Goal: Task Accomplishment & Management: Manage account settings

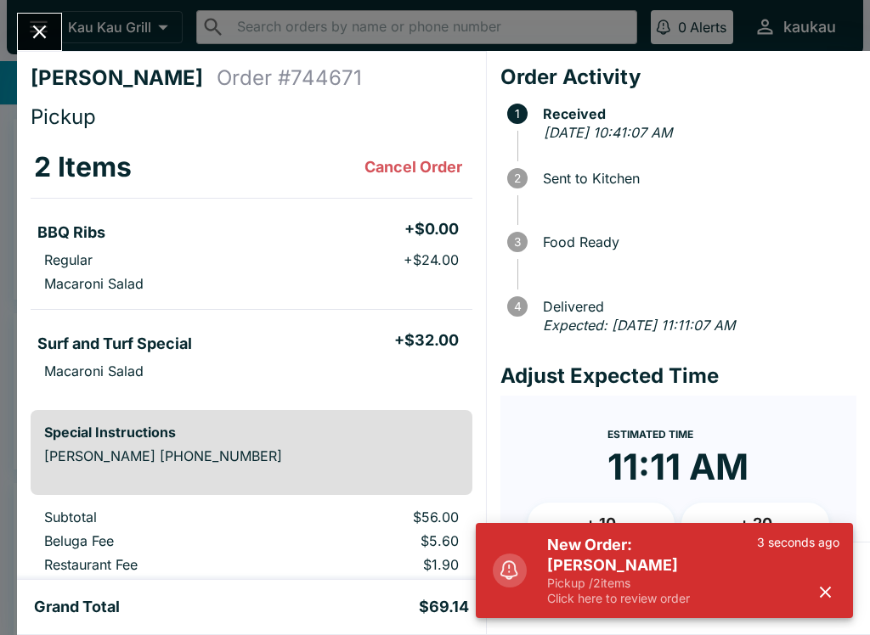
click at [53, 25] on button "Close" at bounding box center [39, 32] width 43 height 37
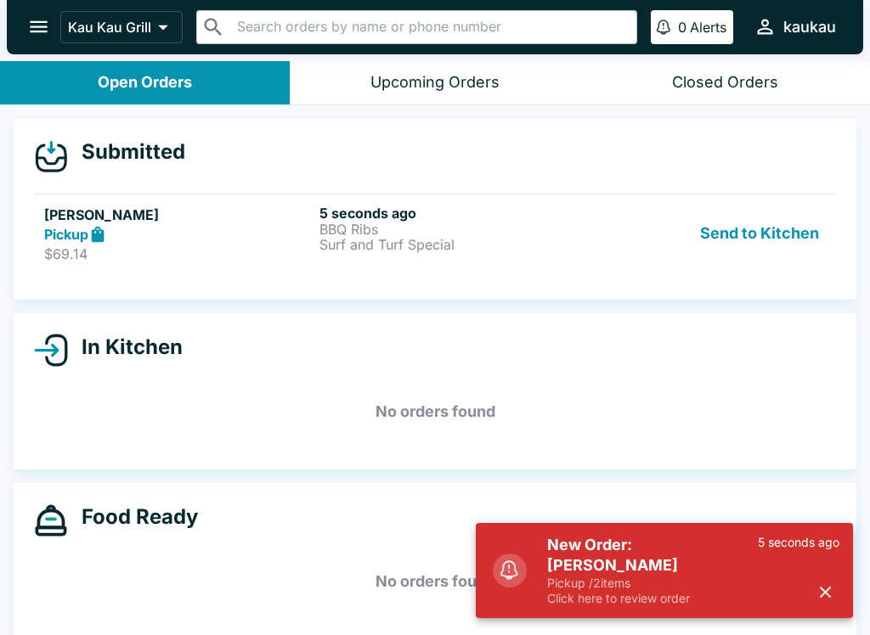
click at [802, 262] on button "Send to Kitchen" at bounding box center [759, 234] width 132 height 59
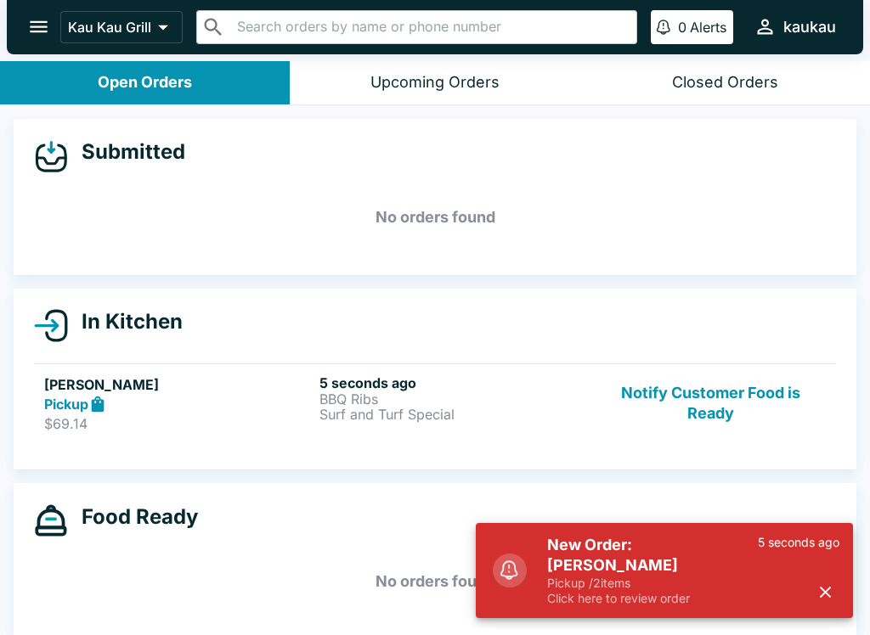
click at [407, 404] on p "BBQ Ribs" at bounding box center [453, 398] width 268 height 15
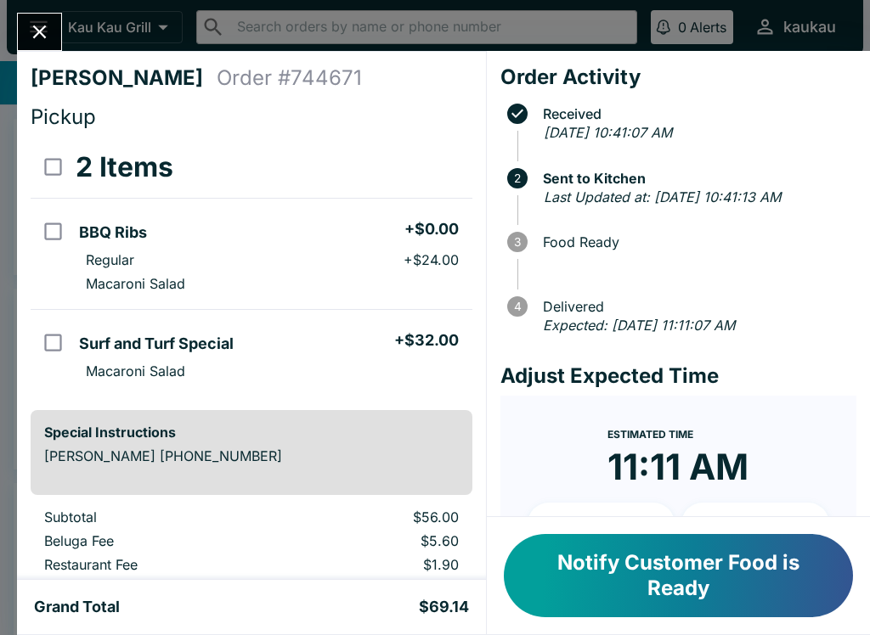
click at [45, 19] on button "Close" at bounding box center [39, 32] width 43 height 37
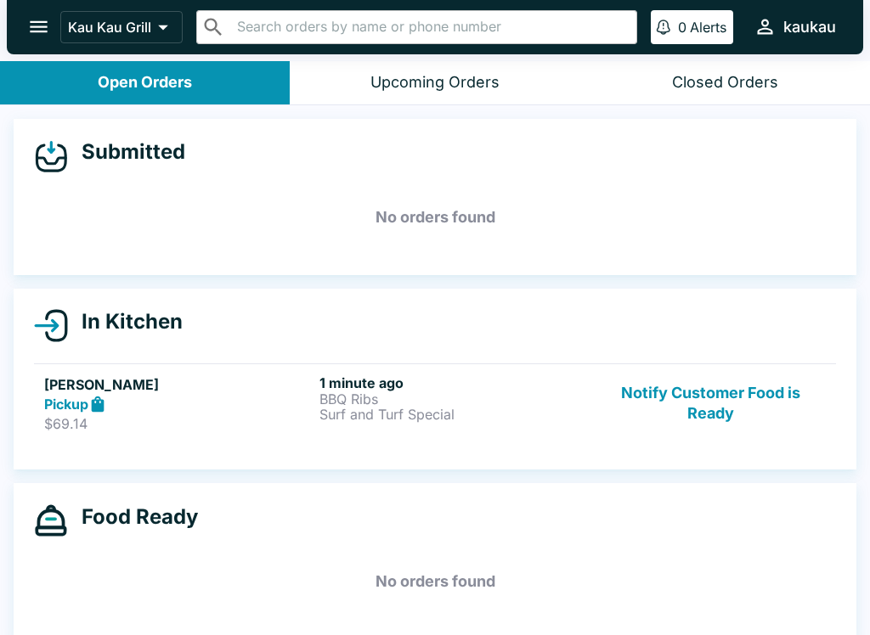
click at [442, 397] on p "BBQ Ribs" at bounding box center [453, 398] width 268 height 15
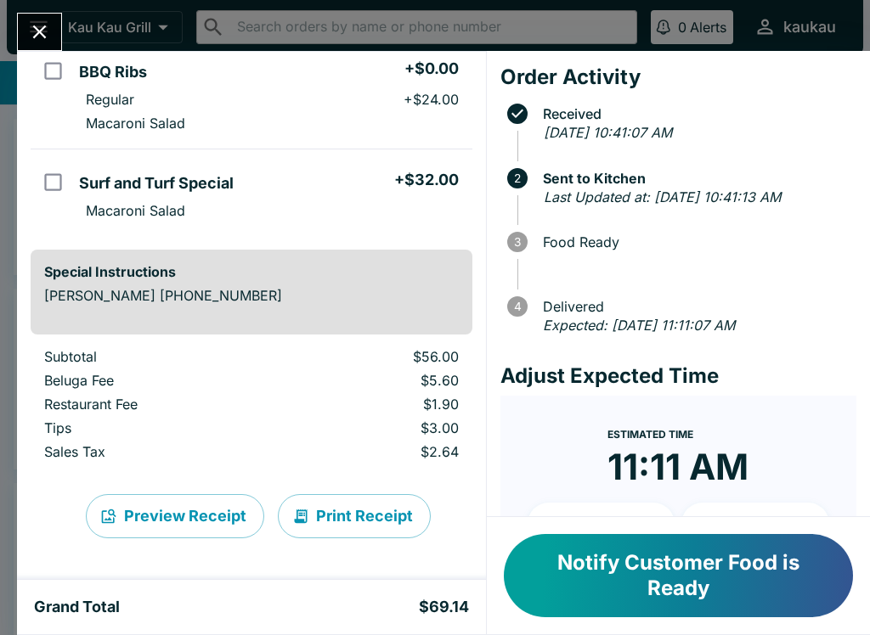
scroll to position [160, 0]
click at [736, 579] on button "Notify Customer Food is Ready" at bounding box center [678, 575] width 349 height 83
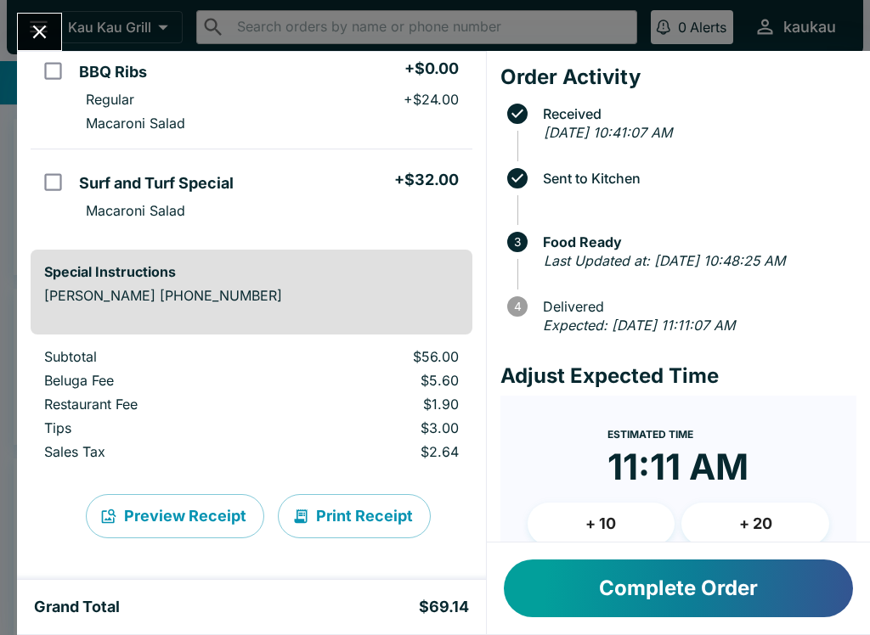
click at [31, 42] on icon "Close" at bounding box center [39, 31] width 23 height 23
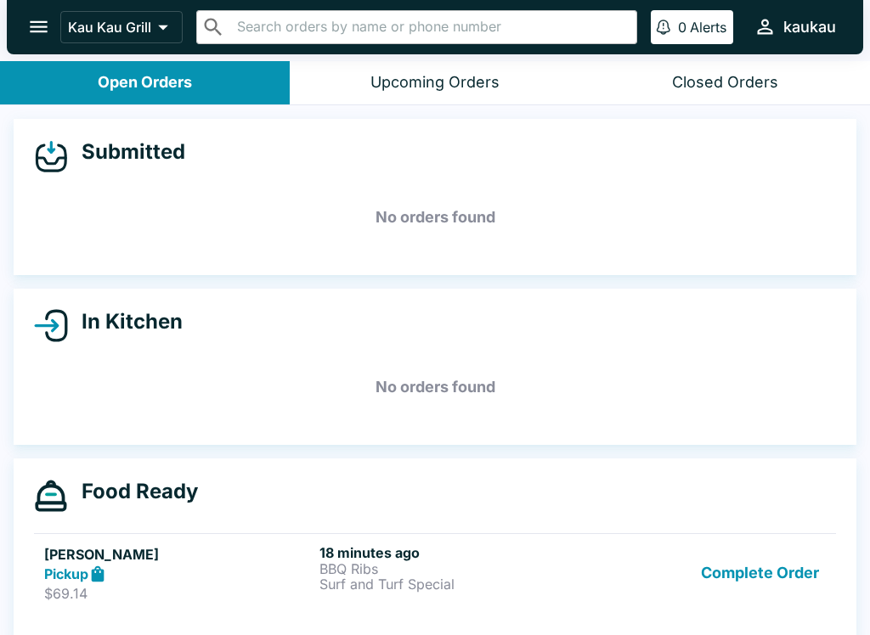
click at [379, 588] on p "Surf and Turf Special" at bounding box center [453, 584] width 268 height 15
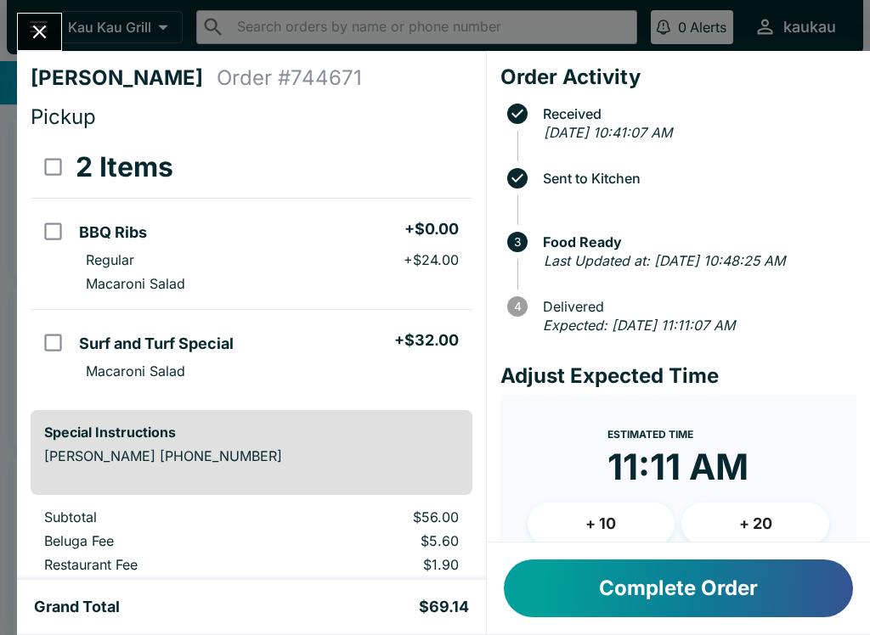
click at [58, 41] on button "Close" at bounding box center [39, 32] width 43 height 37
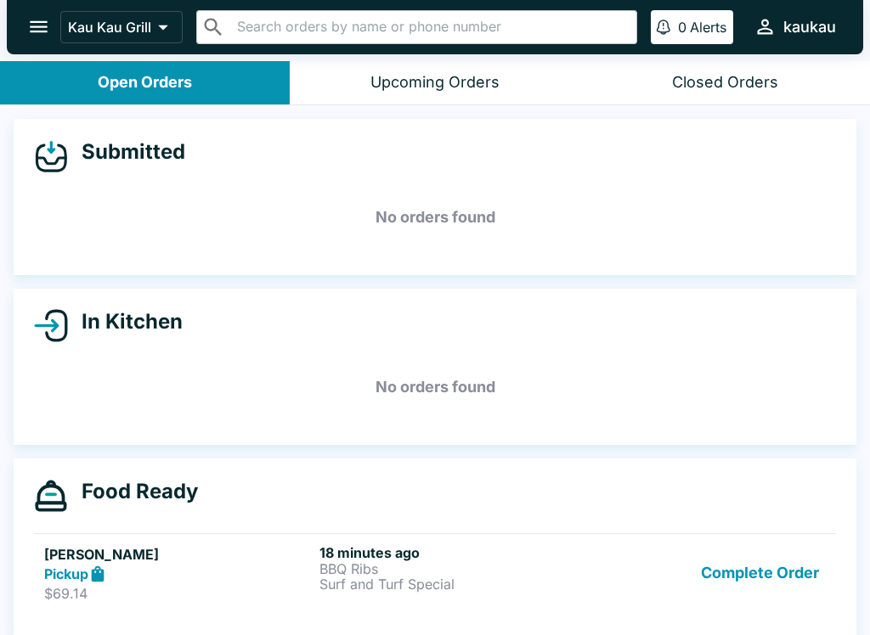
click at [763, 574] on button "Complete Order" at bounding box center [760, 573] width 132 height 59
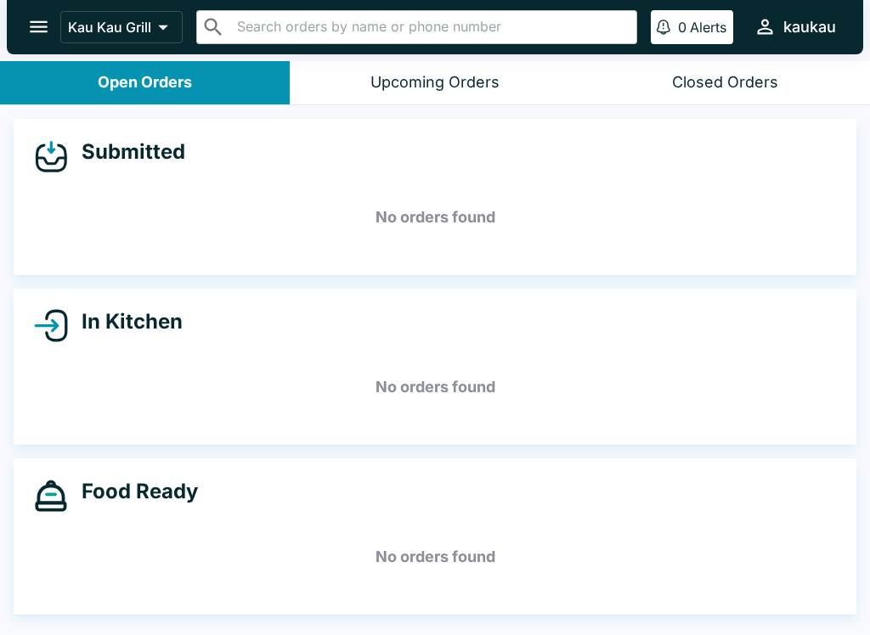
click at [759, 65] on button "Closed Orders" at bounding box center [725, 82] width 290 height 43
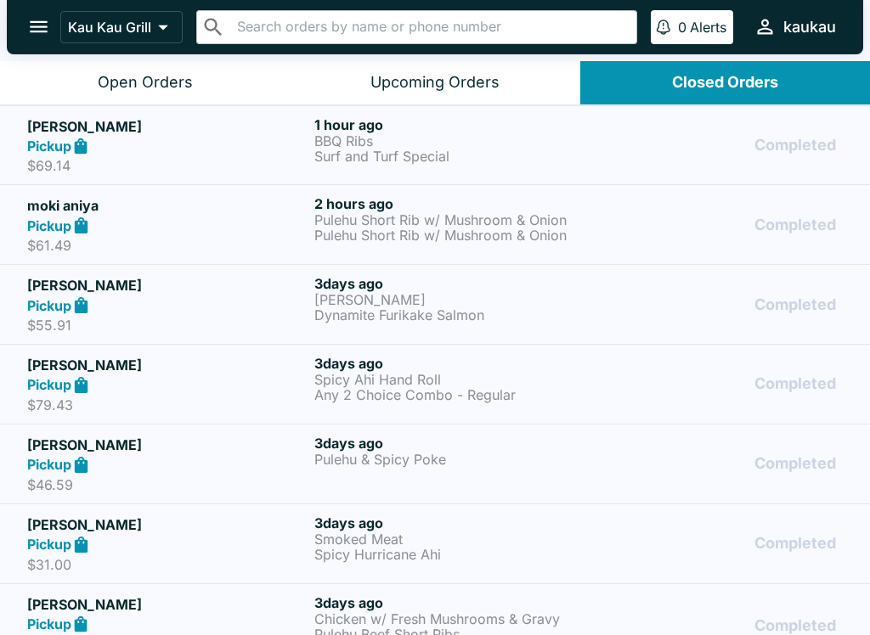
click at [187, 77] on div "Open Orders" at bounding box center [145, 83] width 95 height 20
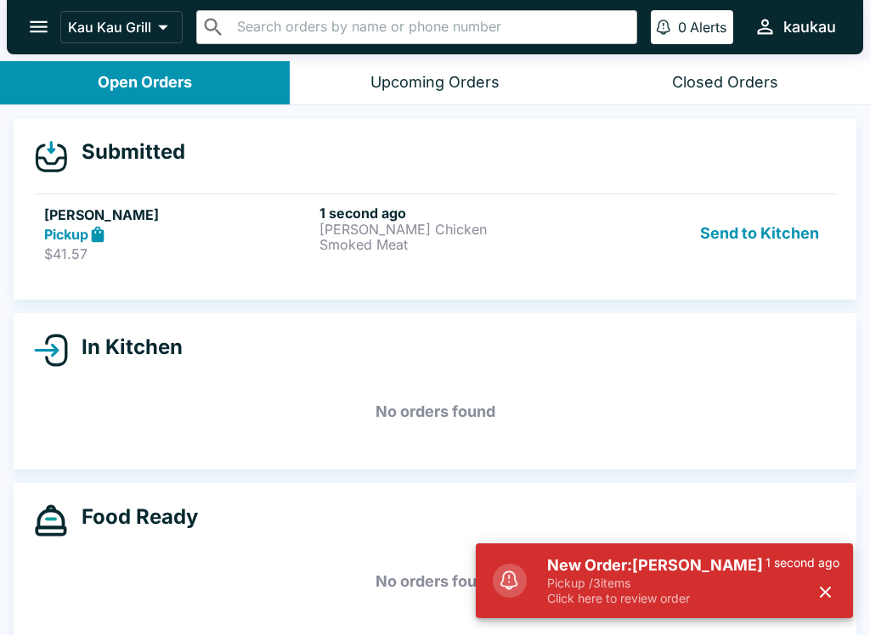
click at [651, 560] on h5 "New Order: [PERSON_NAME]" at bounding box center [656, 565] width 218 height 20
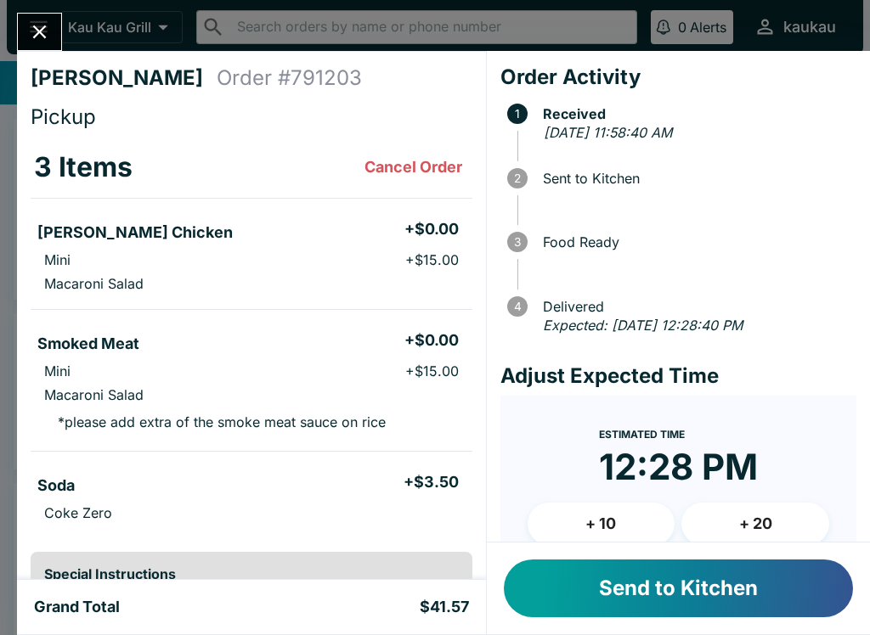
click at [691, 570] on button "Send to Kitchen" at bounding box center [678, 589] width 349 height 58
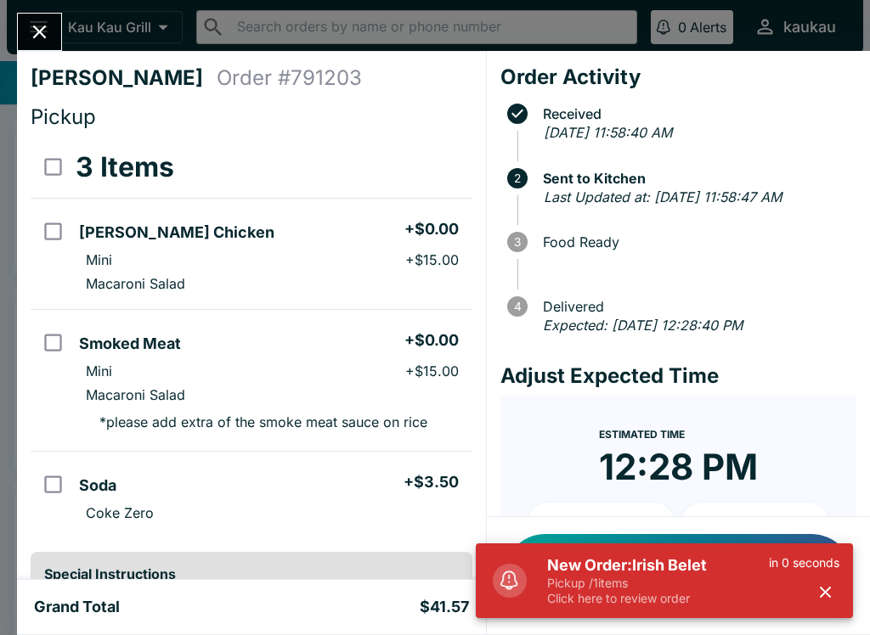
click at [53, 31] on button "Close" at bounding box center [39, 32] width 43 height 37
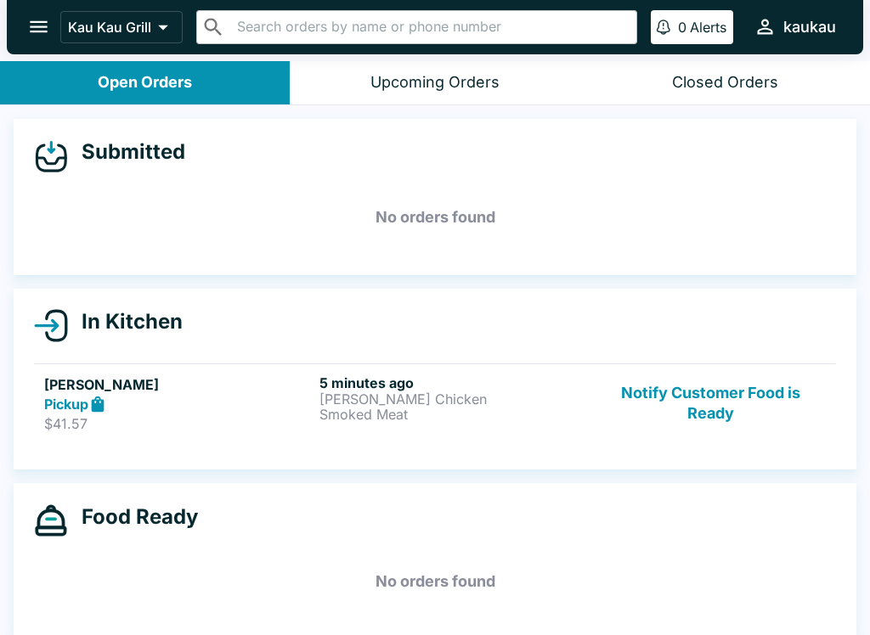
click at [376, 418] on p "Smoked Meat" at bounding box center [453, 414] width 268 height 15
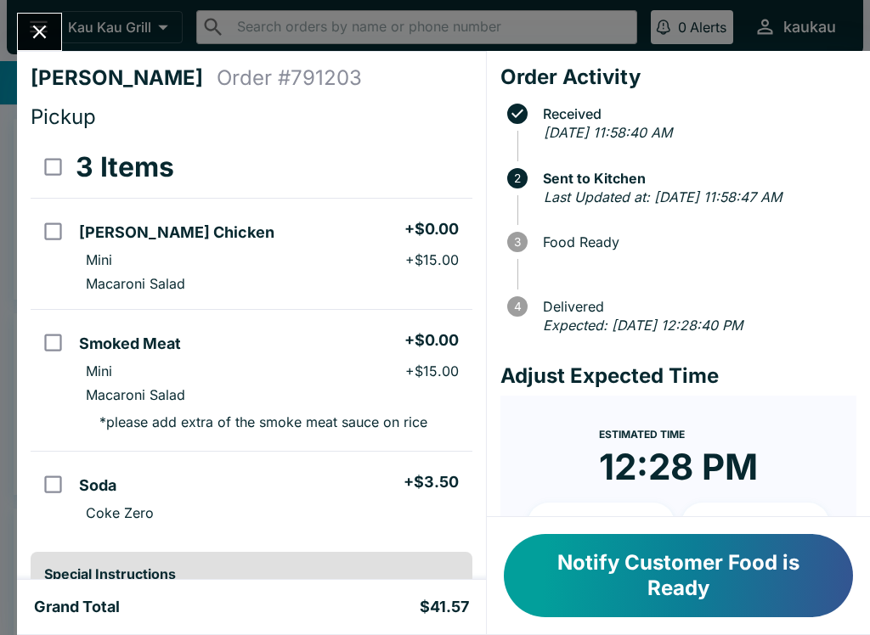
click at [31, 31] on icon "Close" at bounding box center [39, 31] width 23 height 23
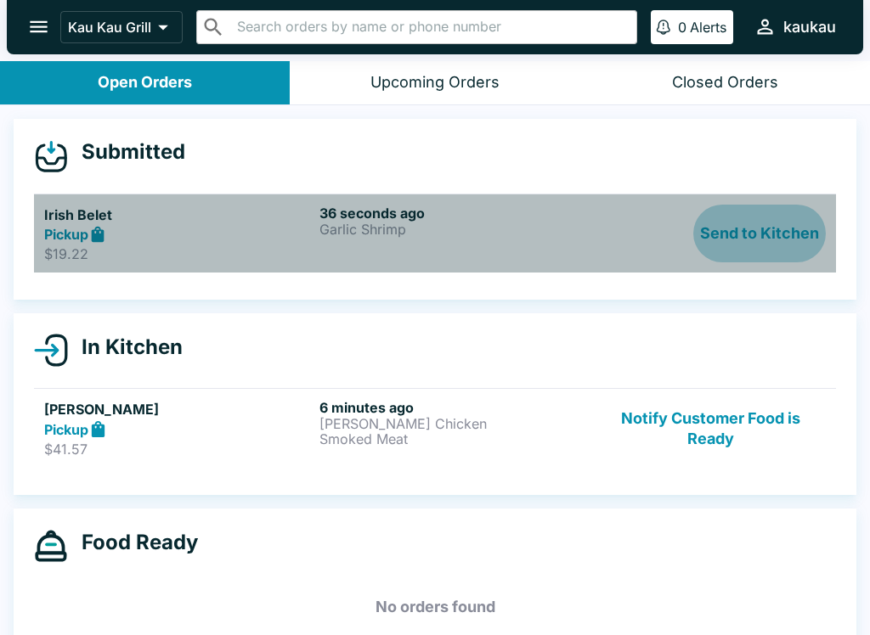
click at [741, 245] on button "Send to Kitchen" at bounding box center [759, 234] width 132 height 59
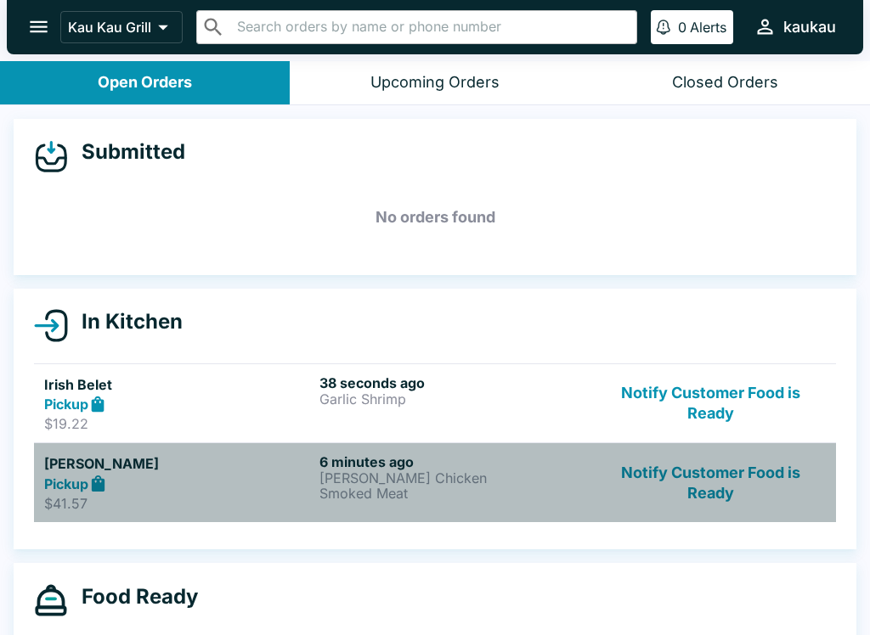
click at [419, 470] on p "[PERSON_NAME] Chicken" at bounding box center [453, 477] width 268 height 15
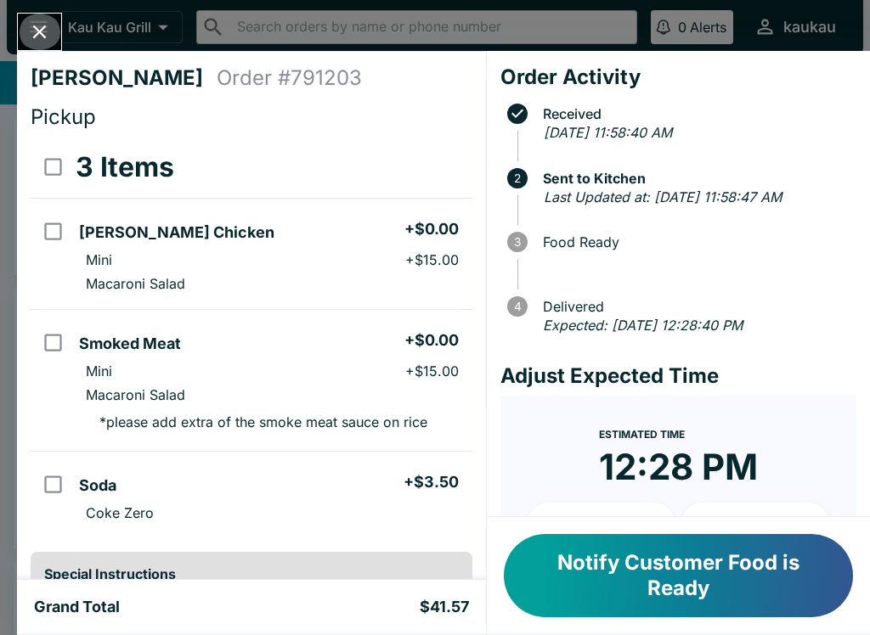
click at [46, 20] on icon "Close" at bounding box center [39, 31] width 23 height 23
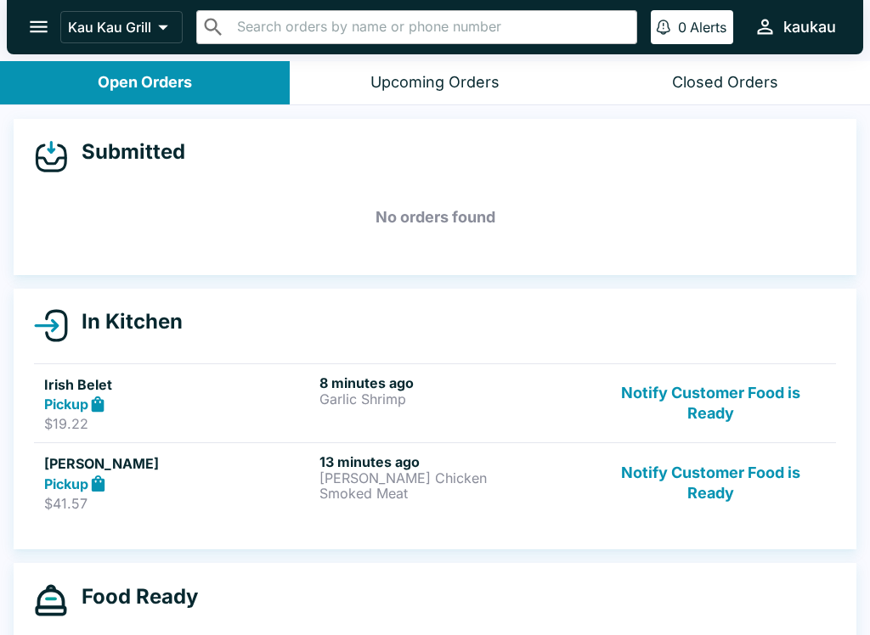
click at [752, 489] on button "Notify Customer Food is Ready" at bounding box center [710, 482] width 230 height 59
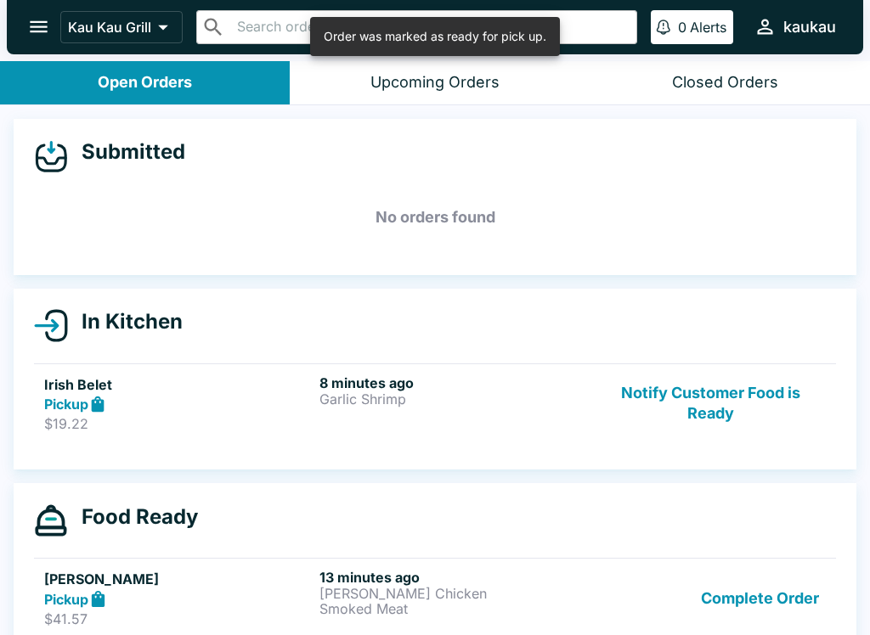
click at [454, 377] on h6 "8 minutes ago" at bounding box center [453, 382] width 268 height 17
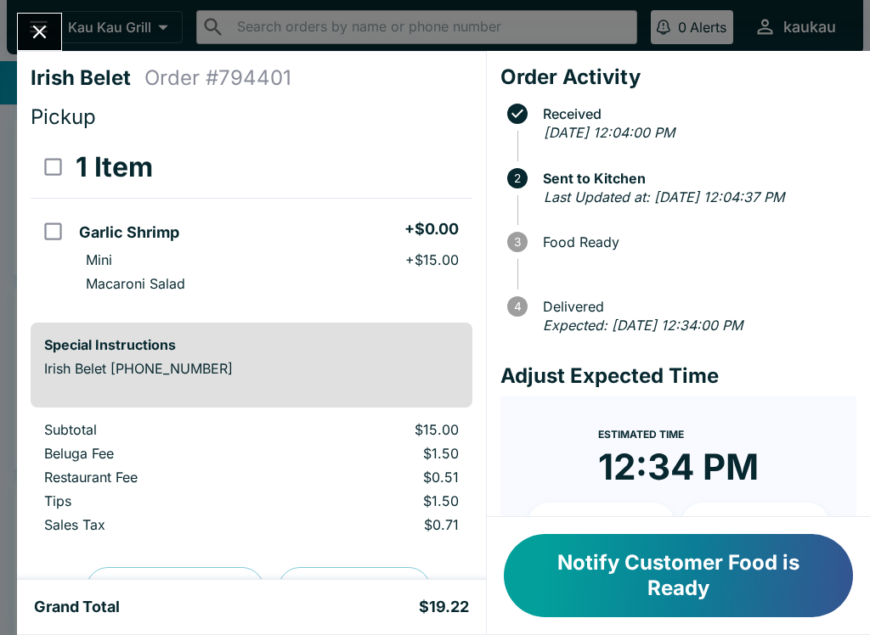
click at [786, 592] on button "Notify Customer Food is Ready" at bounding box center [678, 575] width 349 height 83
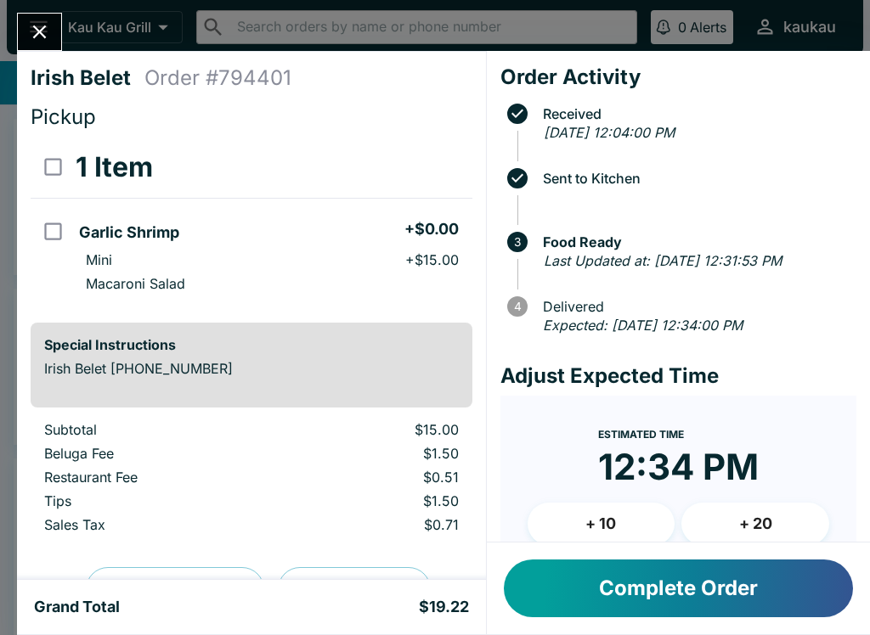
click at [757, 585] on button "Complete Order" at bounding box center [678, 589] width 349 height 58
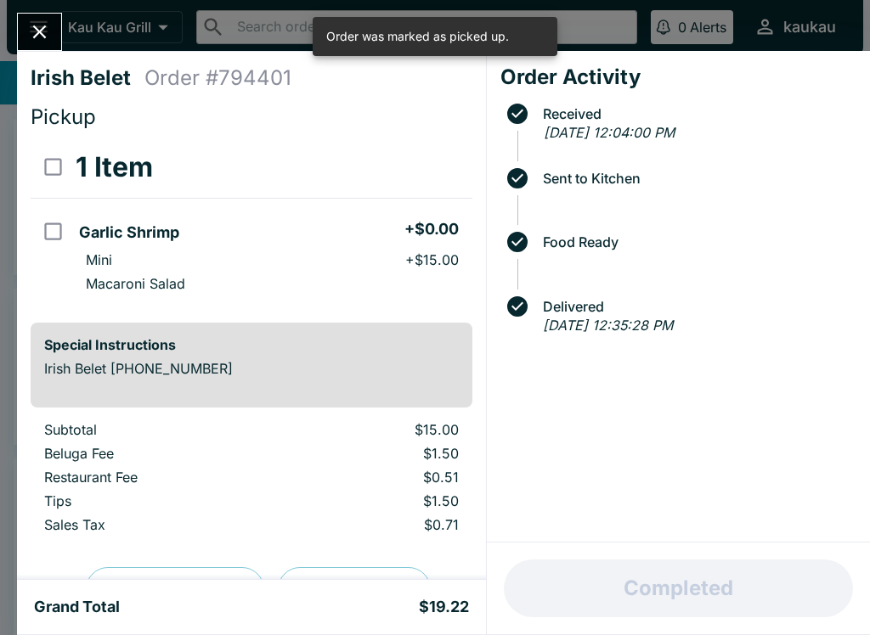
click at [50, 43] on icon "Close" at bounding box center [39, 31] width 23 height 23
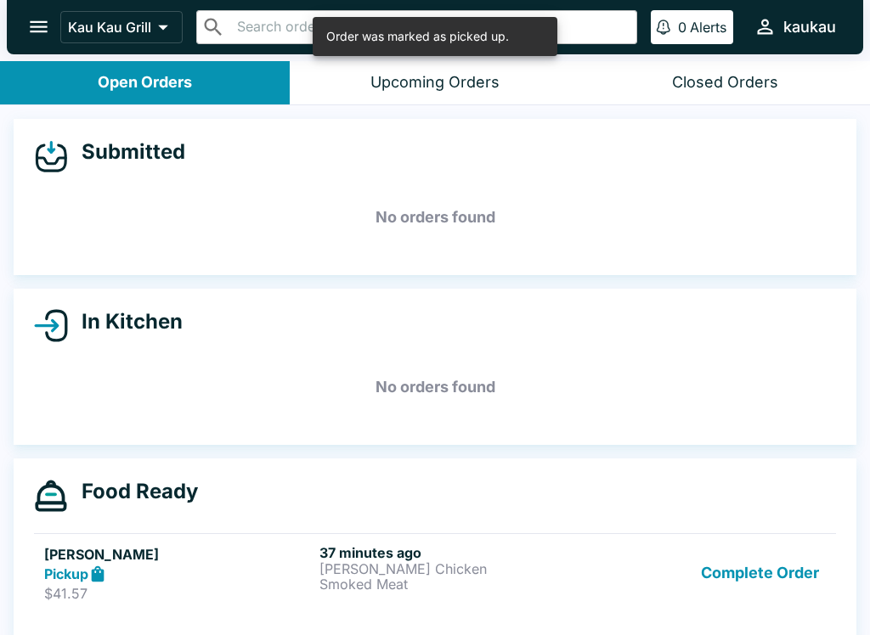
click at [774, 590] on button "Complete Order" at bounding box center [760, 573] width 132 height 59
